Goal: Task Accomplishment & Management: Complete application form

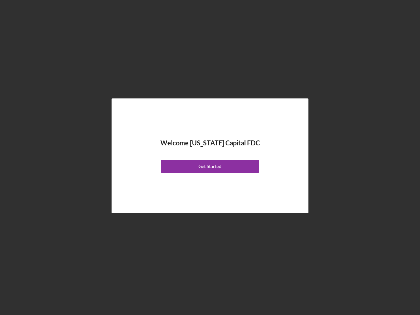
click at [210, 157] on div "Welcome [US_STATE] Capital FDC Get Started" at bounding box center [210, 156] width 164 height 82
click at [210, 166] on div "Get Started" at bounding box center [209, 166] width 23 height 13
